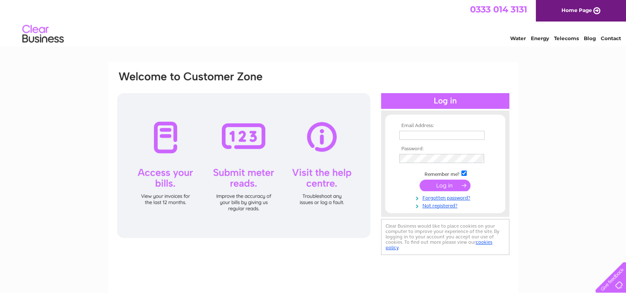
type input "haywoodupholstery@hotmail.co.uk"
click at [443, 185] on input "submit" at bounding box center [445, 186] width 51 height 12
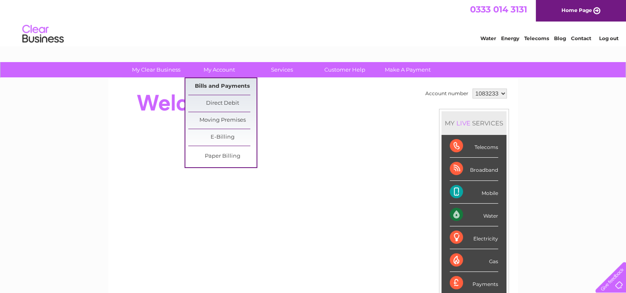
click at [220, 86] on link "Bills and Payments" at bounding box center [222, 86] width 68 height 17
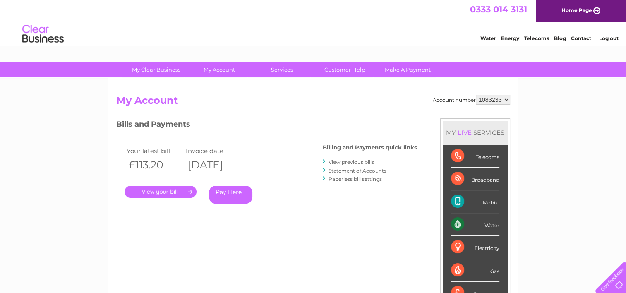
click at [351, 159] on link "View previous bills" at bounding box center [352, 162] width 46 height 6
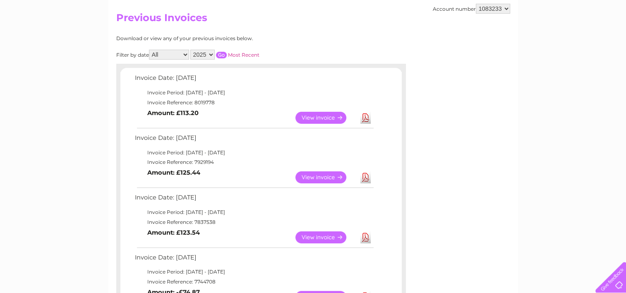
scroll to position [99, 0]
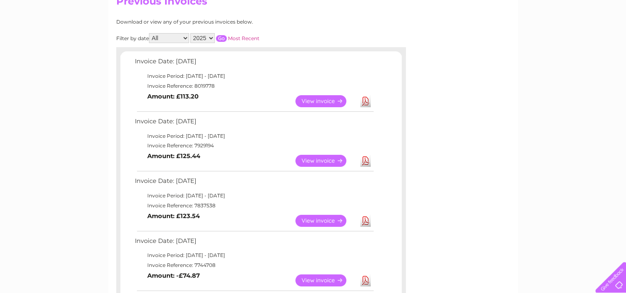
click at [364, 220] on link "Download" at bounding box center [366, 221] width 10 height 12
click at [365, 161] on link "Download" at bounding box center [366, 161] width 10 height 12
click at [364, 159] on link "Download" at bounding box center [366, 161] width 10 height 12
